Goal: Information Seeking & Learning: Find specific page/section

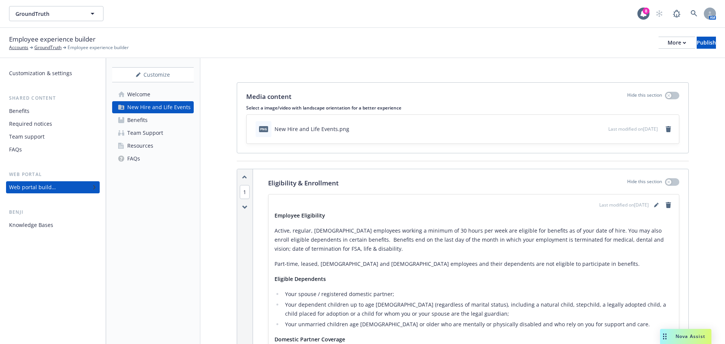
scroll to position [679, 0]
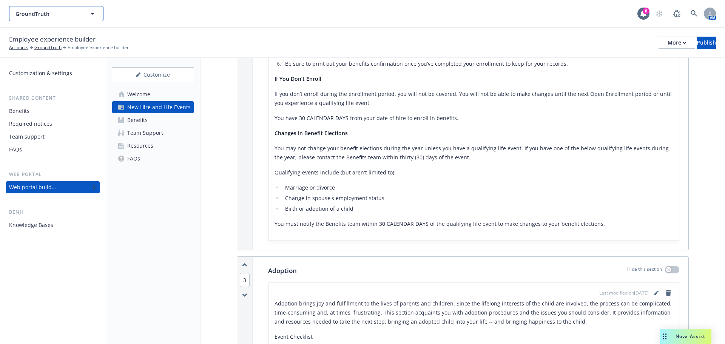
click at [61, 14] on span "GroundTruth" at bounding box center [47, 14] width 65 height 8
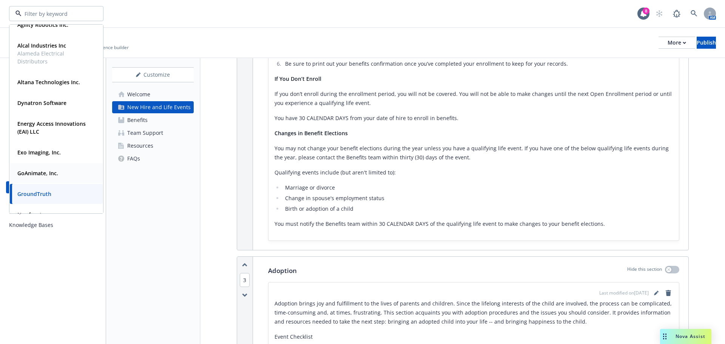
scroll to position [129, 0]
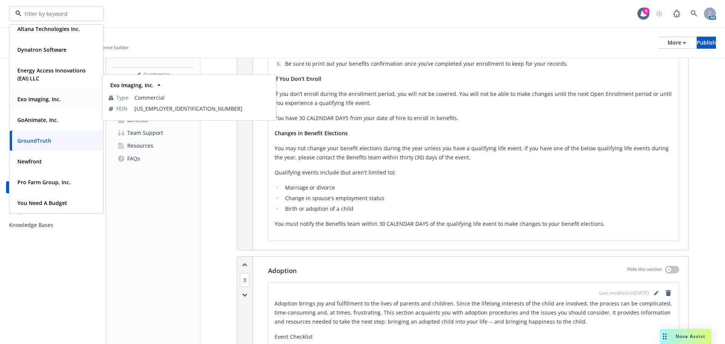
click at [45, 103] on div "Exo Imaging, Inc." at bounding box center [38, 99] width 48 height 11
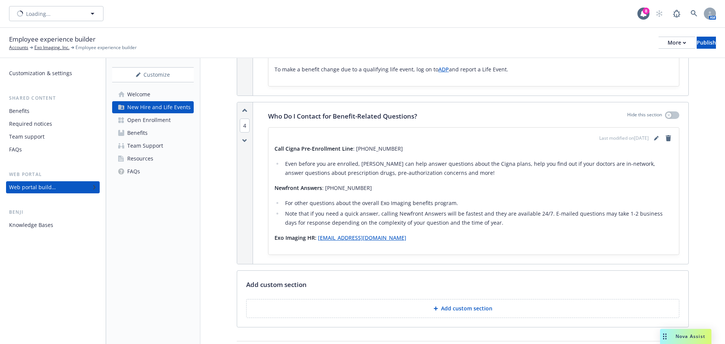
scroll to position [679, 0]
click at [151, 159] on div "Resources" at bounding box center [140, 159] width 26 height 12
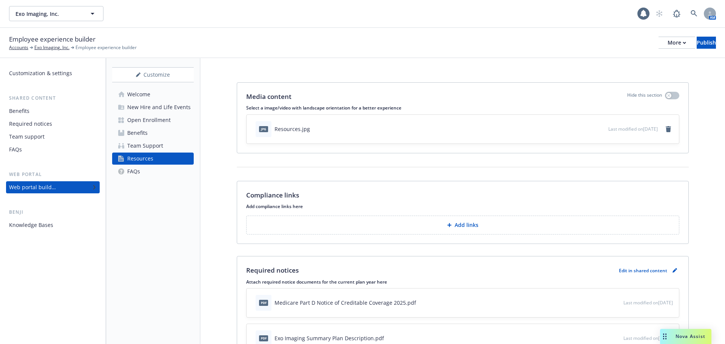
click at [142, 132] on div "Benefits" at bounding box center [137, 133] width 20 height 12
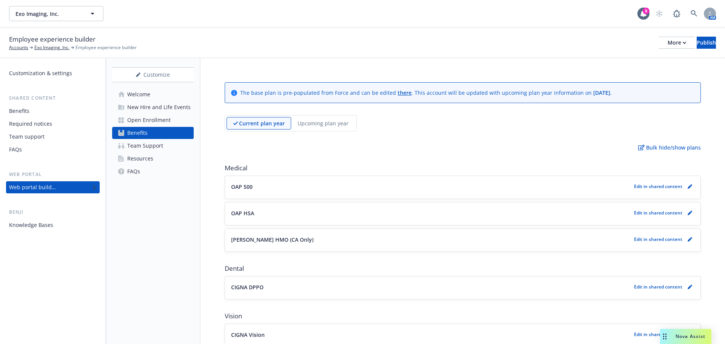
drag, startPoint x: 291, startPoint y: 128, endPoint x: 312, endPoint y: 127, distance: 21.1
click at [291, 127] on div "Upcoming plan year" at bounding box center [323, 123] width 64 height 12
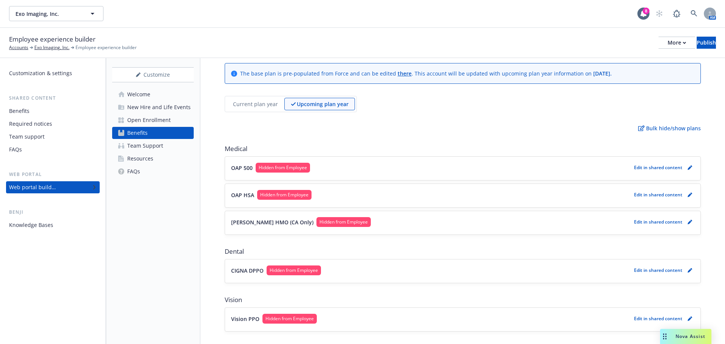
scroll to position [75, 0]
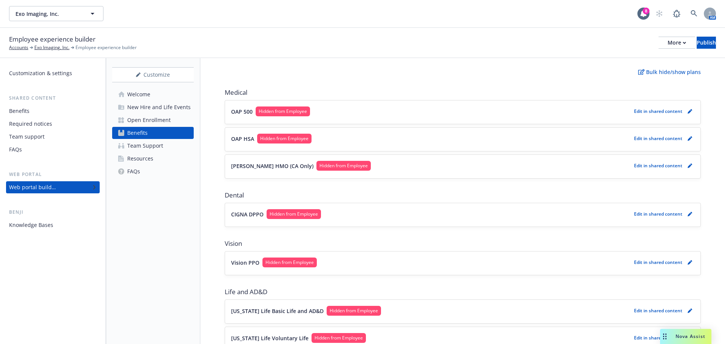
click at [268, 116] on div "OAP 500 Hidden from Employee Edit in shared content" at bounding box center [462, 111] width 463 height 11
click at [244, 113] on p "OAP 500" at bounding box center [242, 112] width 22 height 8
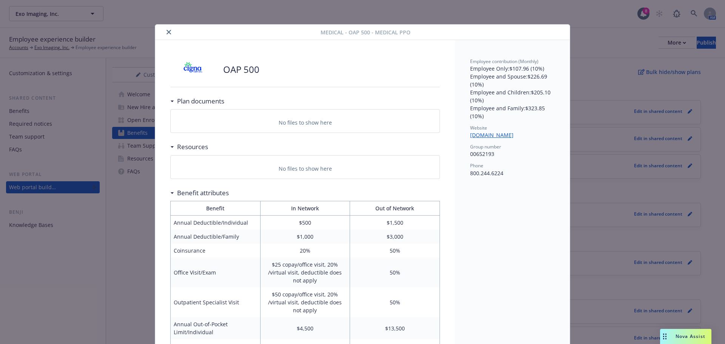
click at [168, 29] on button "close" at bounding box center [168, 32] width 9 height 9
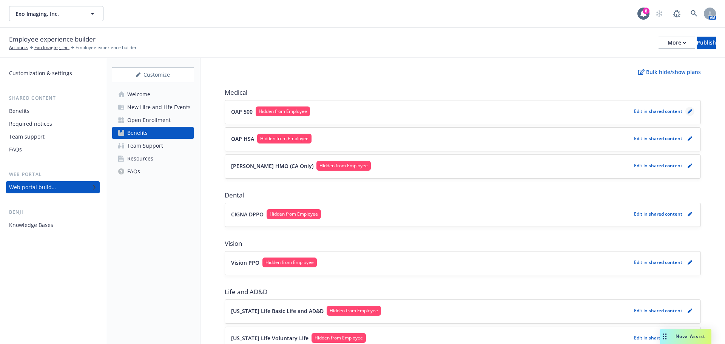
click at [685, 111] on link "pencil" at bounding box center [689, 111] width 9 height 9
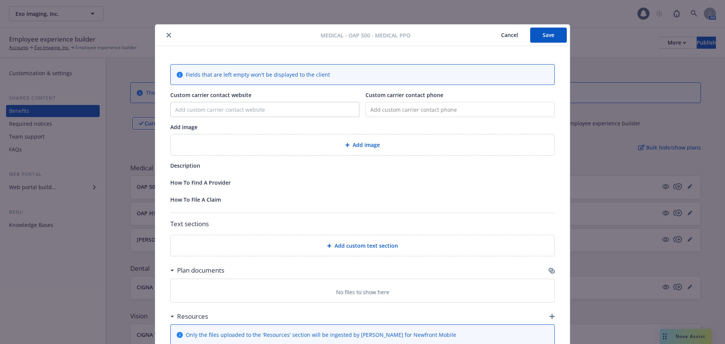
scroll to position [23, 0]
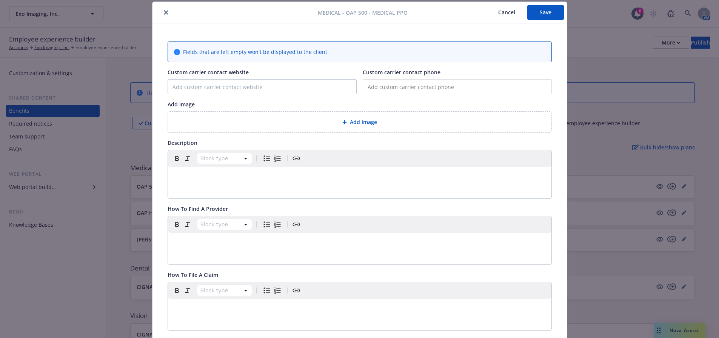
click at [160, 16] on div at bounding box center [237, 12] width 162 height 9
click at [165, 12] on icon "close" at bounding box center [166, 12] width 5 height 5
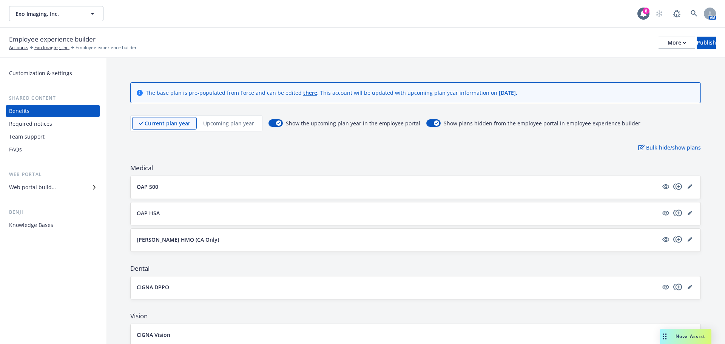
click at [240, 130] on div "Current plan year Upcoming plan year" at bounding box center [196, 123] width 132 height 16
click at [238, 124] on p "Upcoming plan year" at bounding box center [228, 123] width 51 height 8
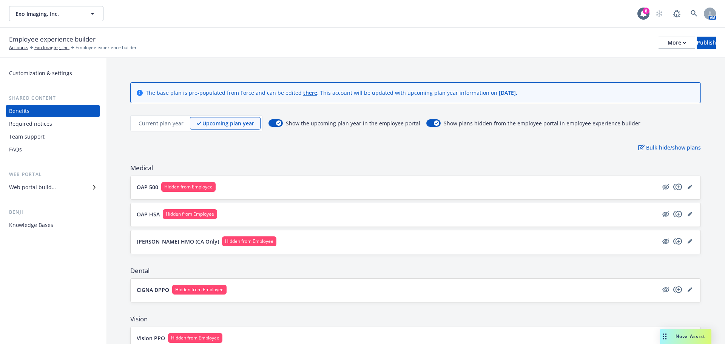
click at [238, 191] on button "OAP 500 Hidden from Employee" at bounding box center [397, 187] width 521 height 10
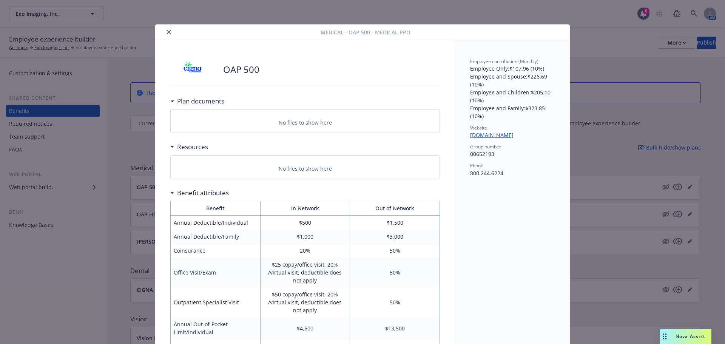
click at [168, 31] on icon "close" at bounding box center [168, 32] width 5 height 5
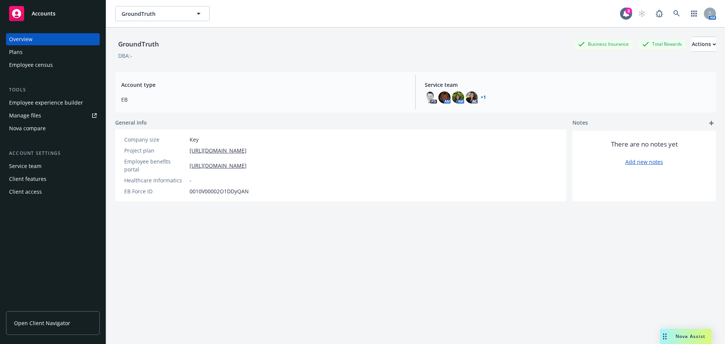
click at [40, 50] on div "Plans" at bounding box center [53, 52] width 88 height 12
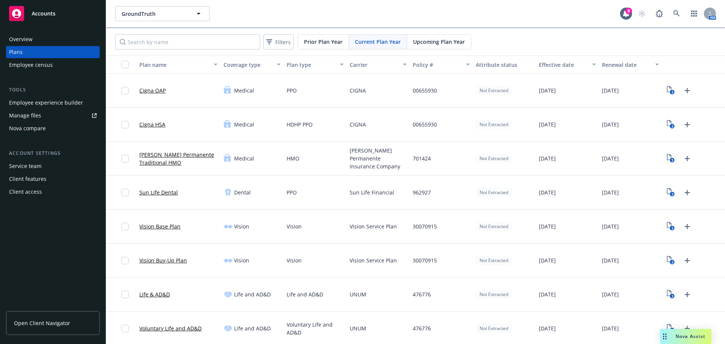
click at [420, 39] on span "Upcoming Plan Year" at bounding box center [439, 42] width 52 height 8
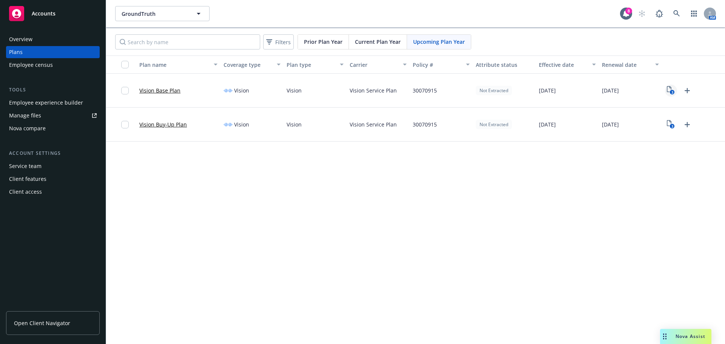
click at [672, 93] on text "3" at bounding box center [672, 92] width 2 height 5
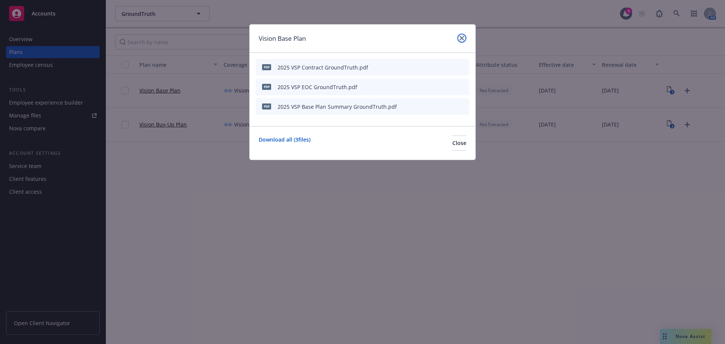
click at [463, 37] on icon "close" at bounding box center [461, 38] width 5 height 5
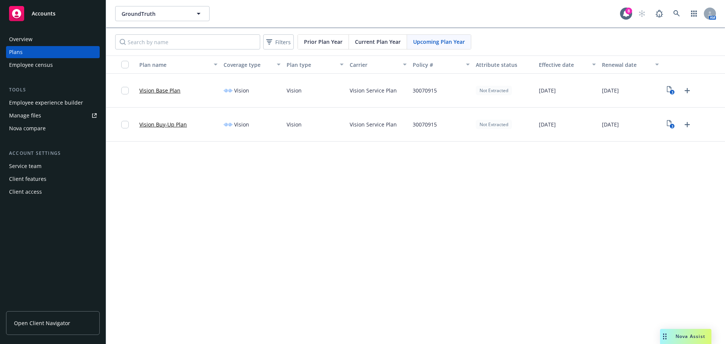
click at [381, 41] on span "Current Plan Year" at bounding box center [378, 42] width 46 height 8
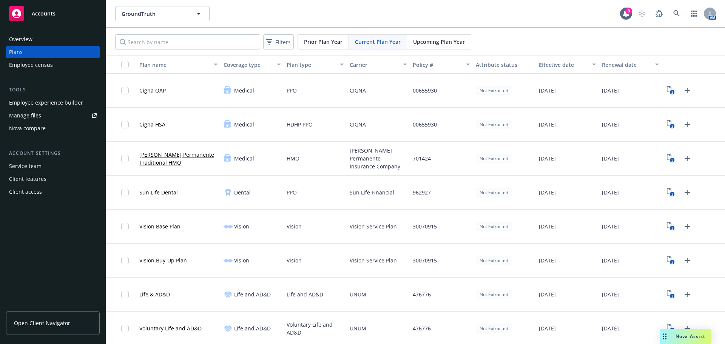
click at [453, 41] on span "Upcoming Plan Year" at bounding box center [439, 42] width 52 height 8
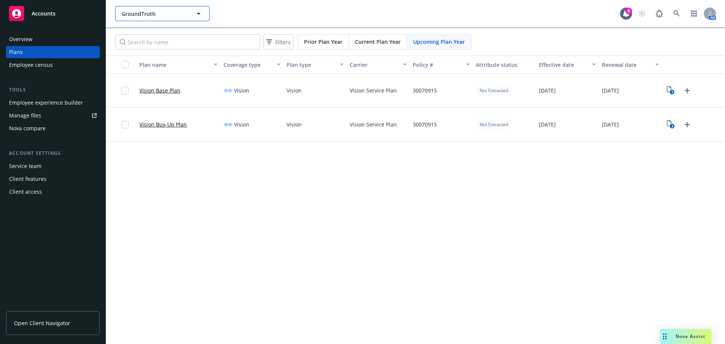
click at [180, 11] on span "GroundTruth" at bounding box center [154, 14] width 65 height 8
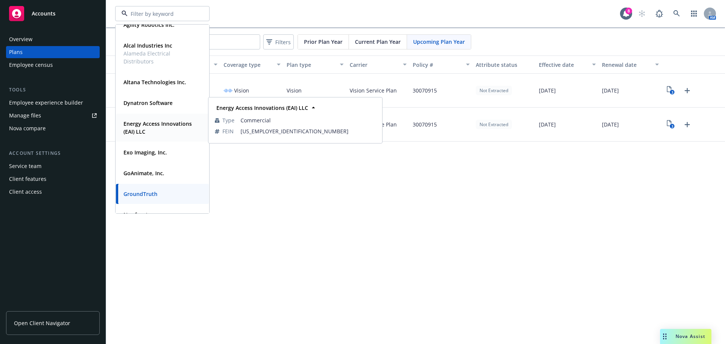
scroll to position [113, 0]
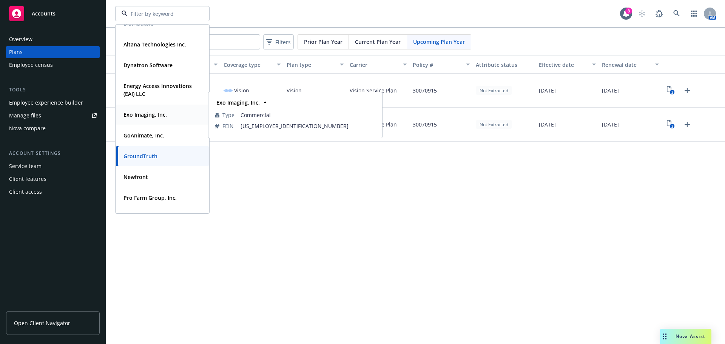
click at [163, 111] on span "Exo Imaging, Inc." at bounding box center [144, 115] width 43 height 8
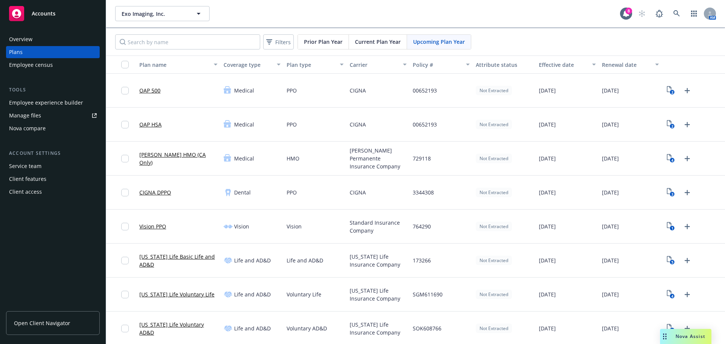
click at [458, 42] on span "Upcoming Plan Year" at bounding box center [439, 42] width 52 height 8
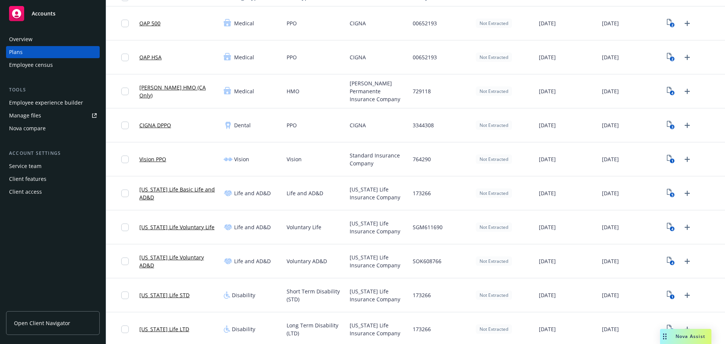
scroll to position [75, 0]
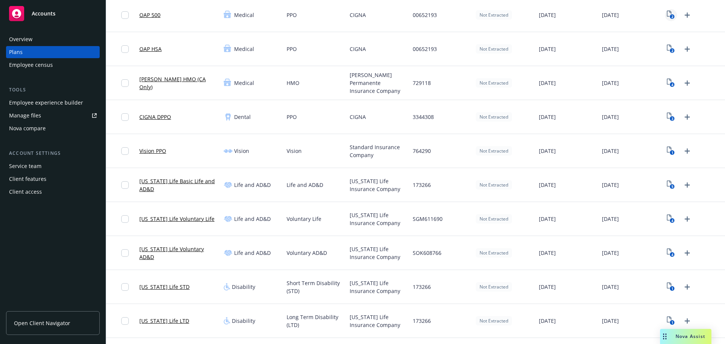
click at [667, 11] on icon "View Plan Documents" at bounding box center [669, 14] width 5 height 6
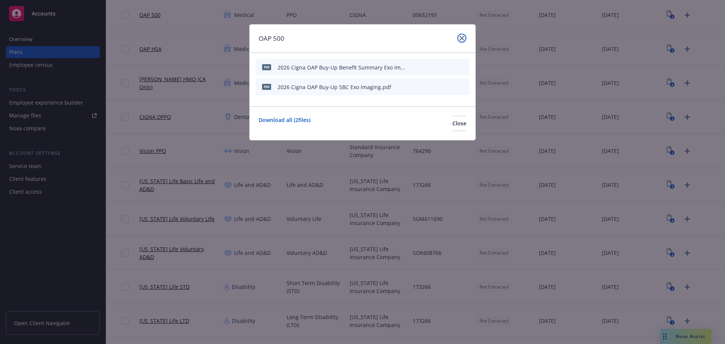
click at [464, 41] on link "close" at bounding box center [461, 38] width 9 height 9
